Goal: Transaction & Acquisition: Purchase product/service

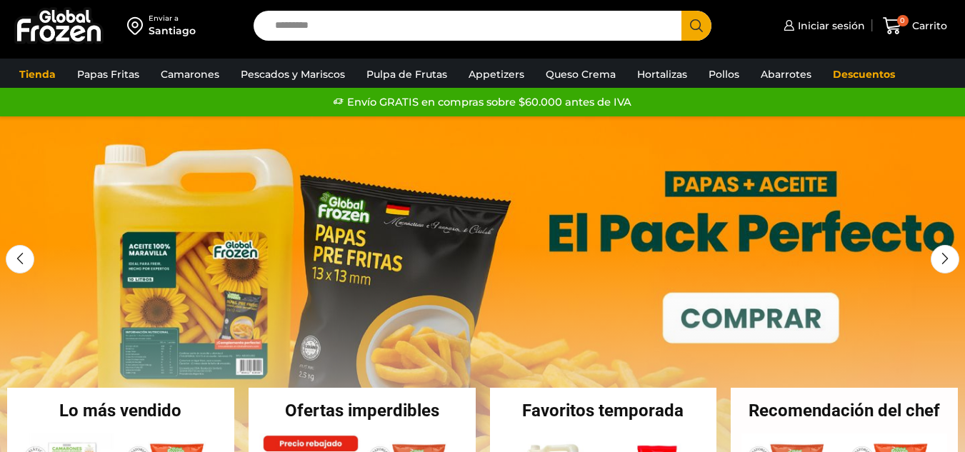
click at [0, 0] on link "Soya" at bounding box center [0, 0] width 0 height 0
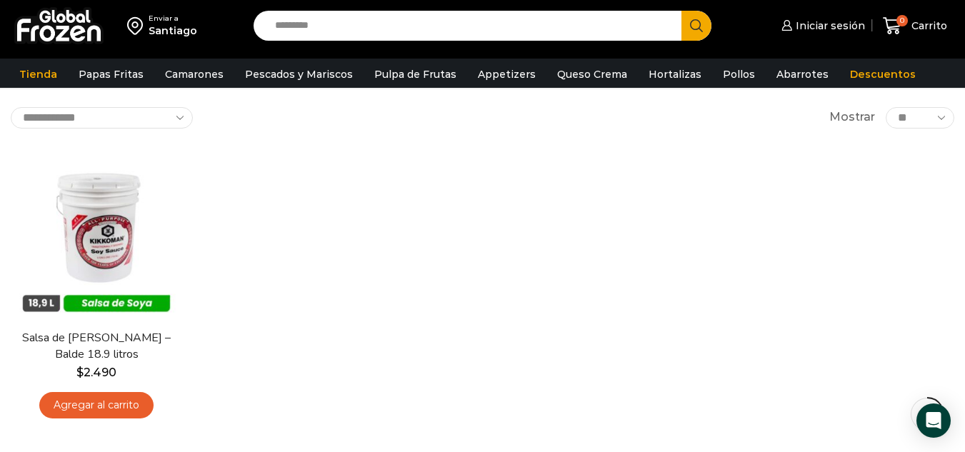
scroll to position [143, 0]
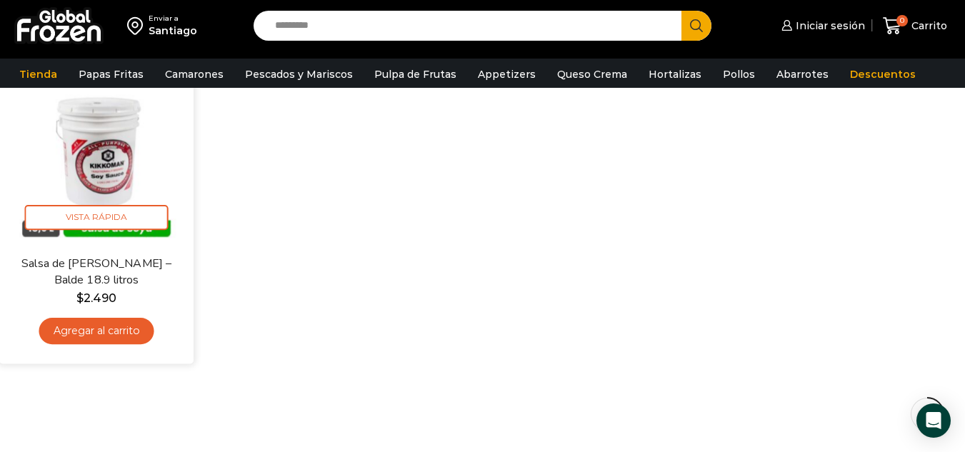
click at [123, 324] on link "Agregar al carrito" at bounding box center [96, 331] width 115 height 26
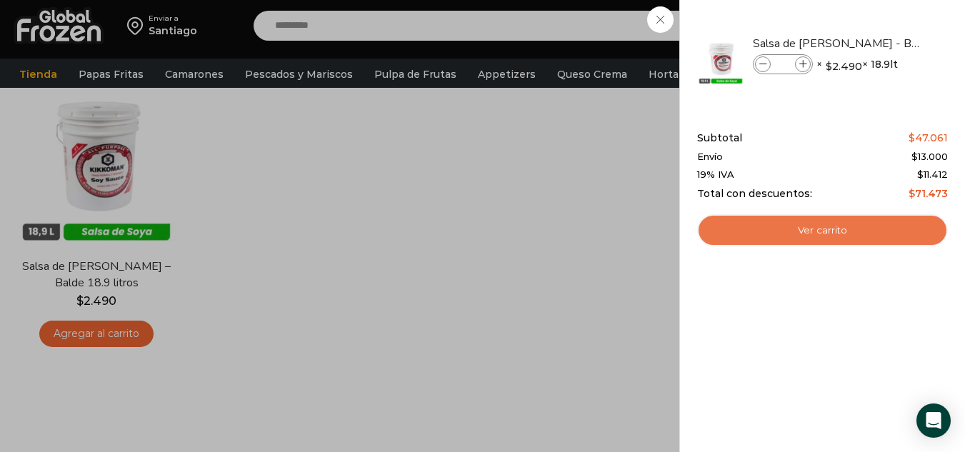
click at [816, 228] on link "Ver carrito" at bounding box center [822, 230] width 251 height 33
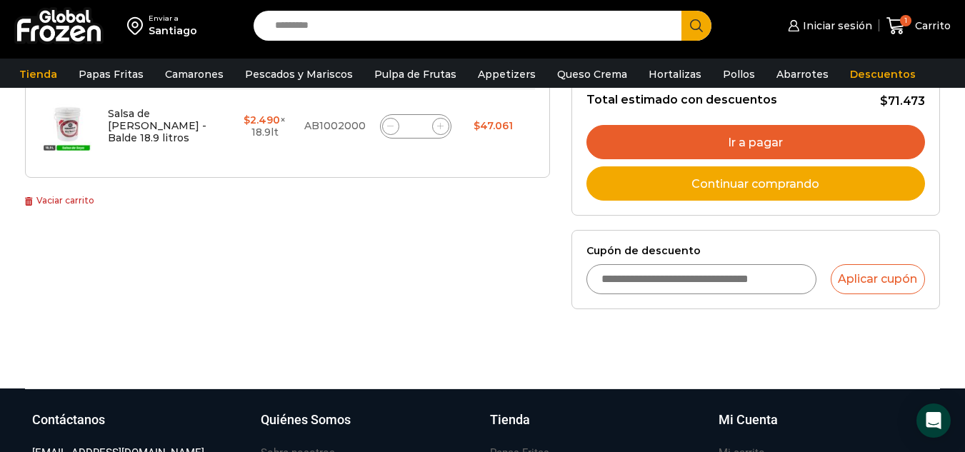
scroll to position [286, 0]
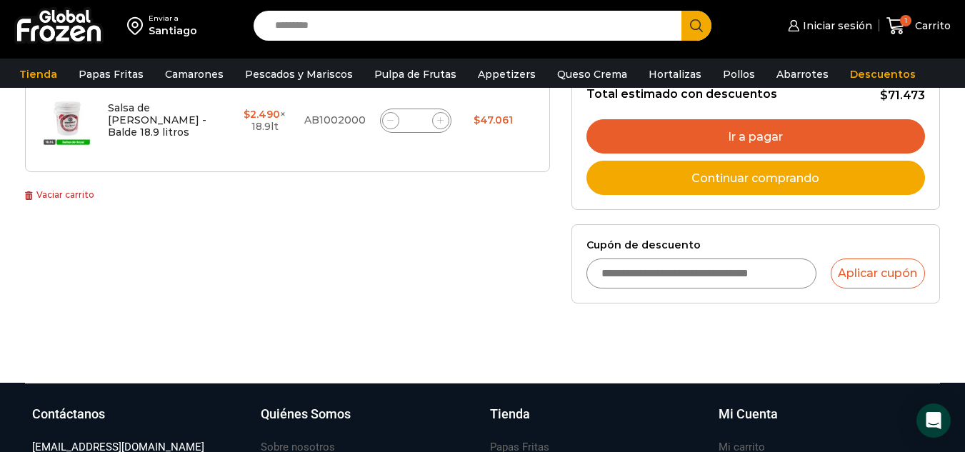
click at [638, 273] on input "Cupón de descuento" at bounding box center [701, 273] width 230 height 30
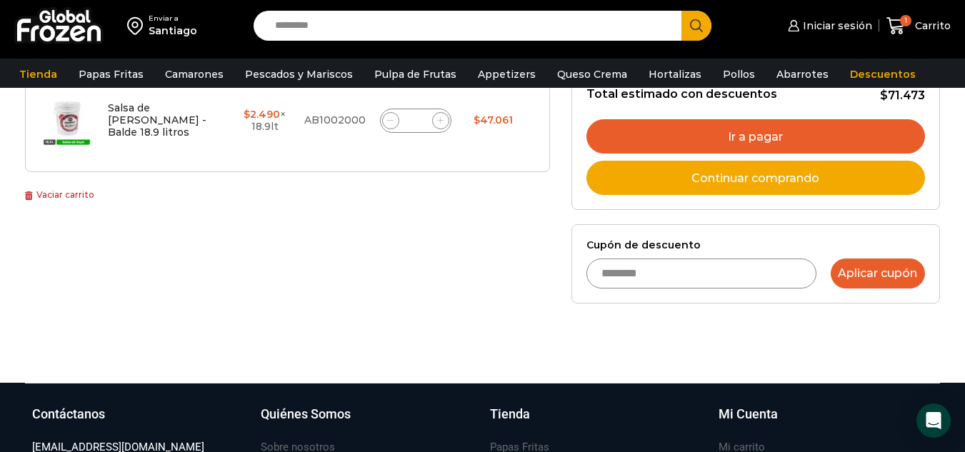
type input "********"
click at [877, 269] on button "Aplicar cupón" at bounding box center [877, 273] width 94 height 30
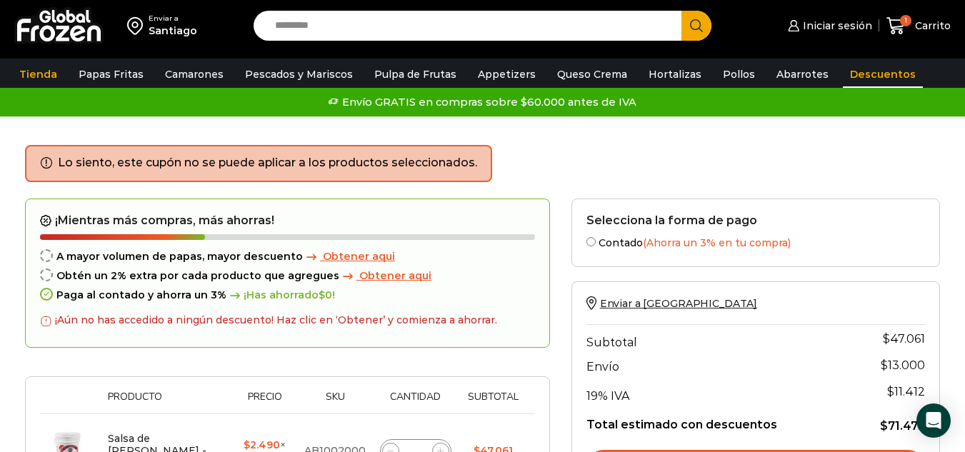
click at [856, 74] on link "Descuentos" at bounding box center [883, 74] width 80 height 27
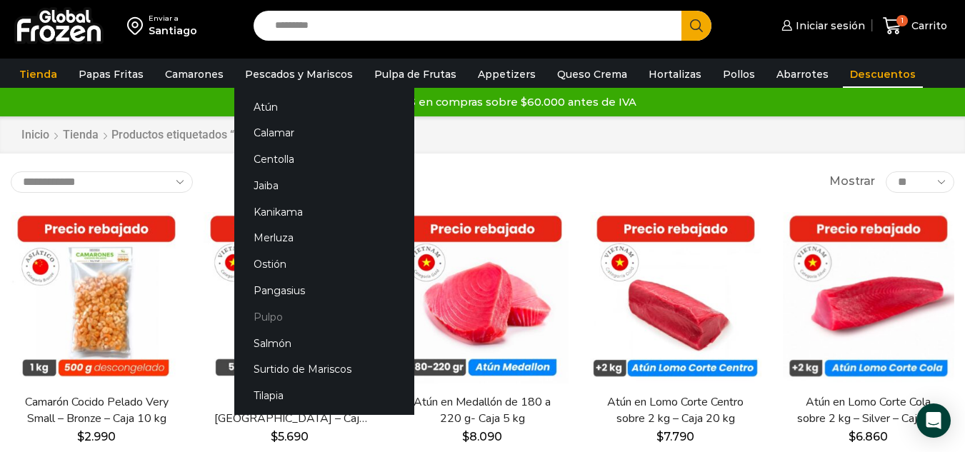
click at [270, 311] on link "Pulpo" at bounding box center [324, 316] width 180 height 26
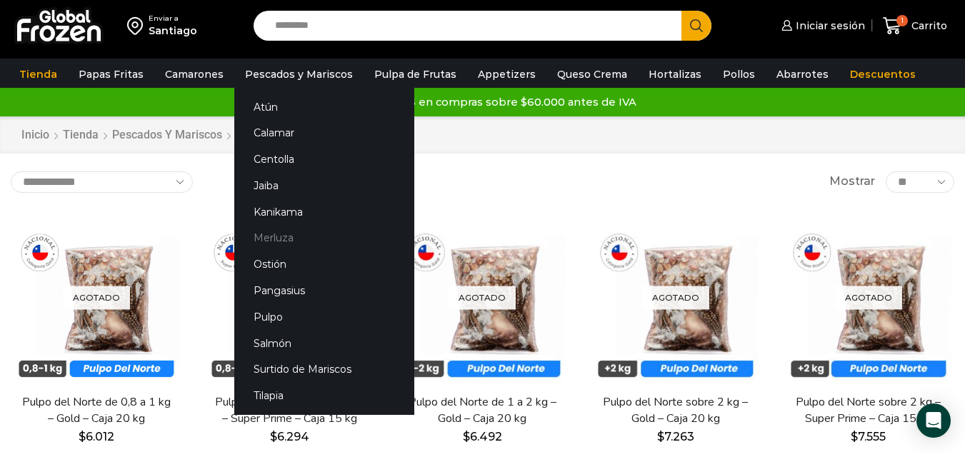
click at [268, 234] on link "Merluza" at bounding box center [324, 238] width 180 height 26
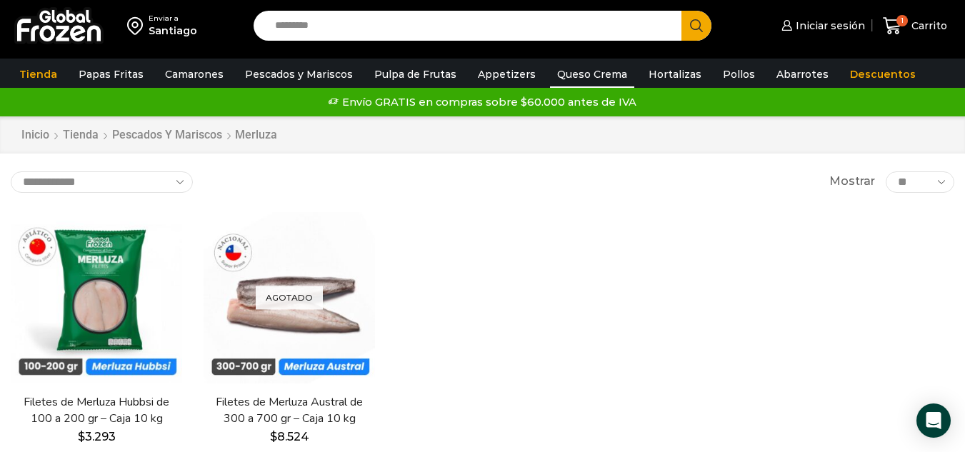
click at [582, 75] on link "Queso Crema" at bounding box center [592, 74] width 84 height 27
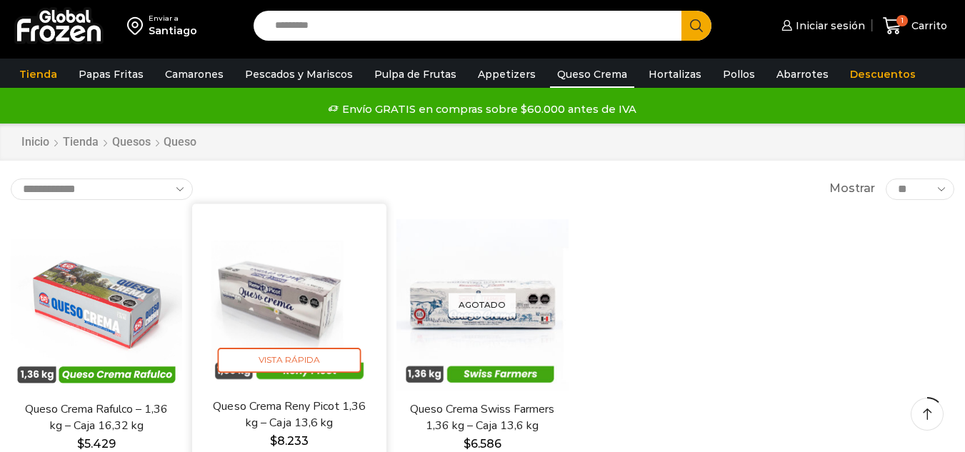
scroll to position [71, 0]
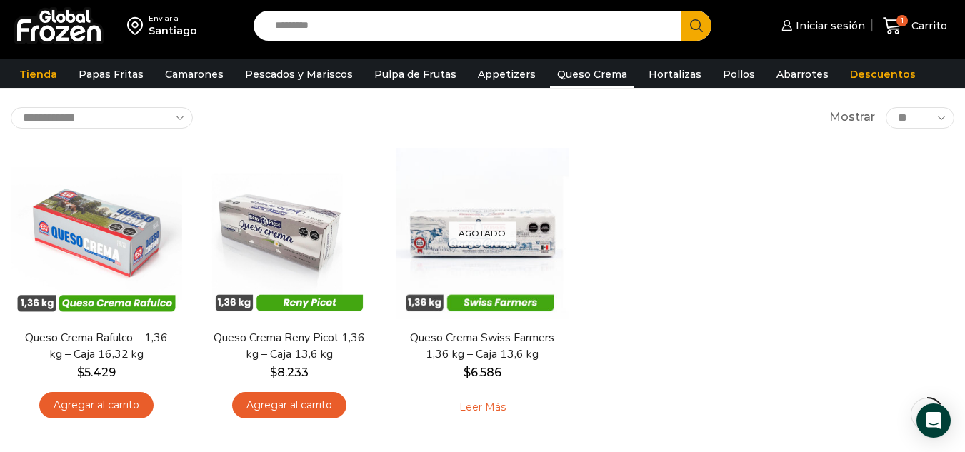
click at [591, 191] on div "En stock [GEOGRAPHIC_DATA] Queso Crema Rafulco – 1,36 kg – Caja 16,32 kg $ 5.42…" at bounding box center [482, 289] width 965 height 304
